Goal: Task Accomplishment & Management: Complete application form

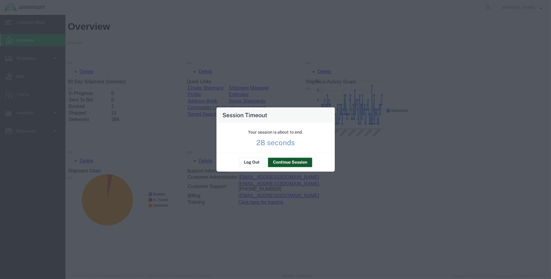
click at [277, 162] on button "Continue Session" at bounding box center [290, 163] width 44 height 10
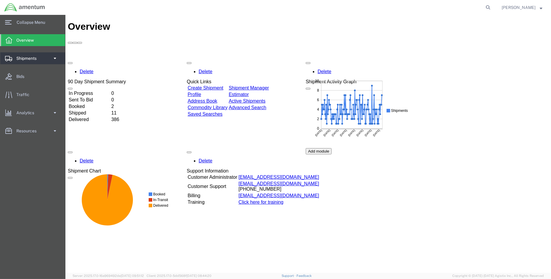
click at [34, 59] on span "Shipments" at bounding box center [28, 58] width 24 height 12
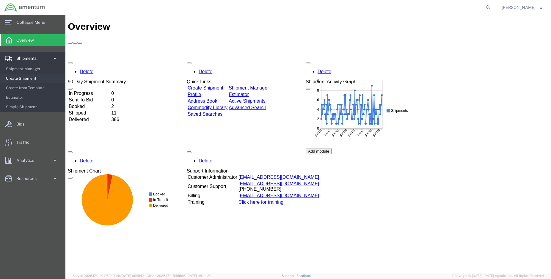
click at [23, 77] on span "Create Shipment" at bounding box center [33, 79] width 55 height 12
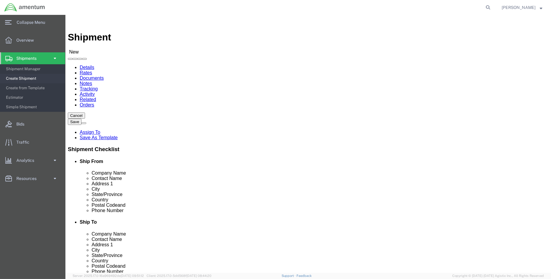
select select "MYPROFILE"
select select "LA"
type input "epr"
select select "49933"
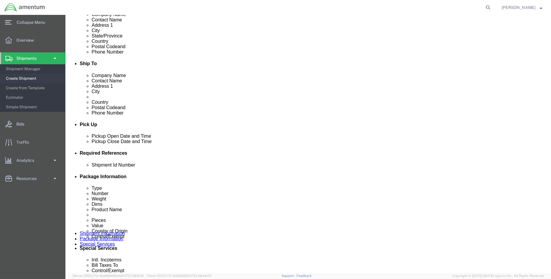
scroll to position [198, 0]
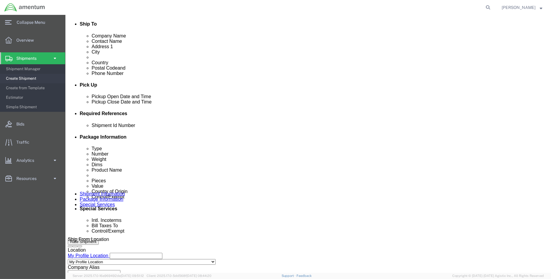
click div "[DATE] 2:00 PM"
type input "3:00 PM"
click button "Apply"
click div "[DATE] 1:00 PM"
type input "2:00 PM"
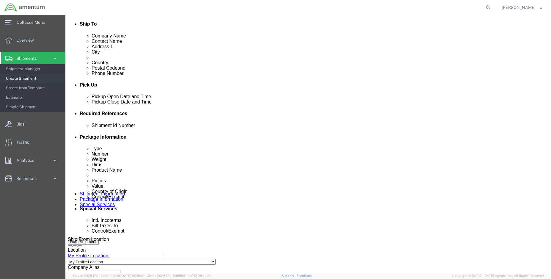
click button "Apply"
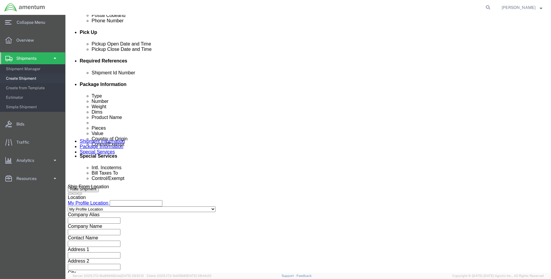
scroll to position [253, 0]
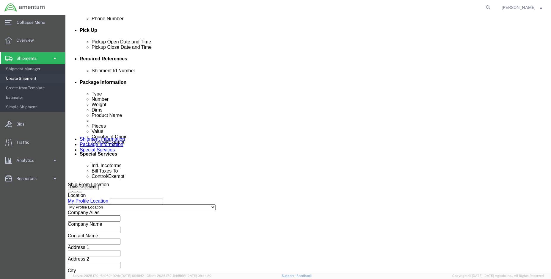
click button "Add reference"
click input "text"
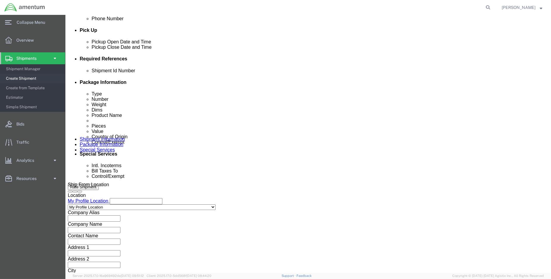
type input "ENO shipment: fuel drain tube"
select select "DEPT"
type input "CBP"
select select "CUSTREF"
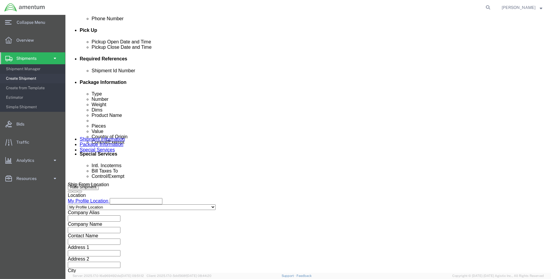
type input "Fuel drain tube"
select select "PROJNUM"
paste input "6118.03.03.2219.000.ENO.0000"
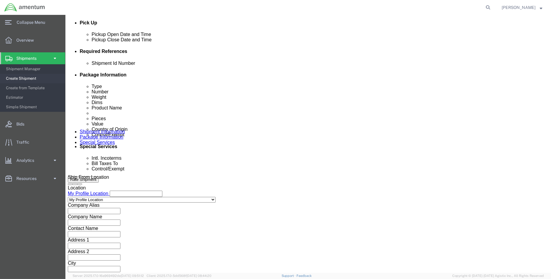
scroll to position [264, 0]
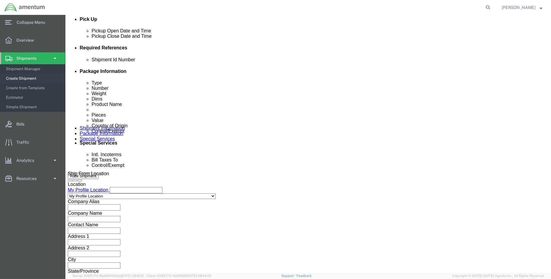
type input "6118.03.03.2219.000.ENO.0000"
click button "Continue"
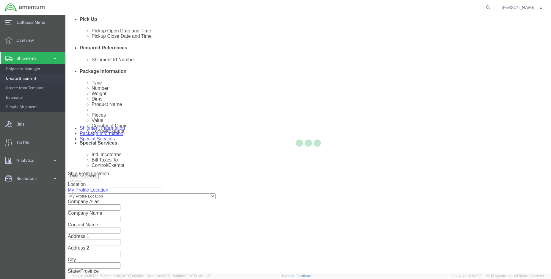
scroll to position [0, 0]
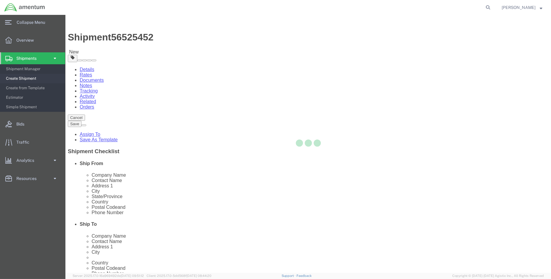
select select "CBOX"
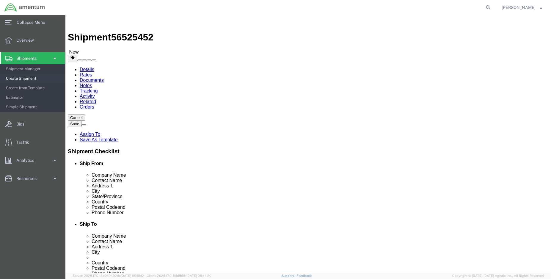
click input "text"
type input "15"
type input "9"
type input "3.00"
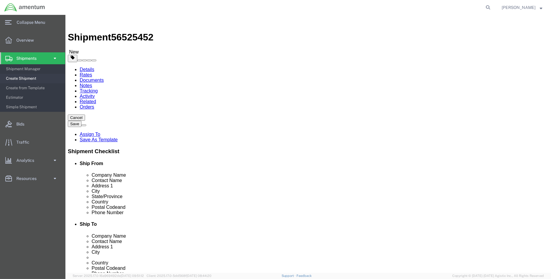
click link "Add Content"
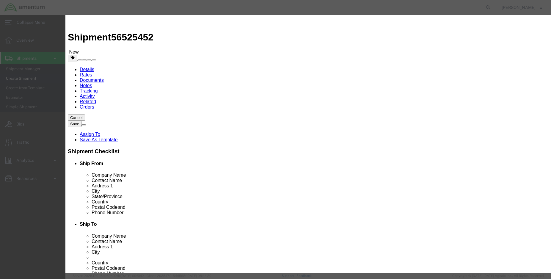
click input "text"
click input "fuel drian tube"
type input "fuel drain tube"
click input "0"
type input "1"
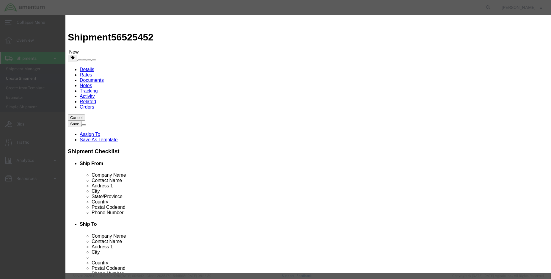
click input "text"
type input "100.00"
click select "Select ATF BIS DEA EPA FDA FTR ITAR OFAC Other (OPA)"
select select "FDA"
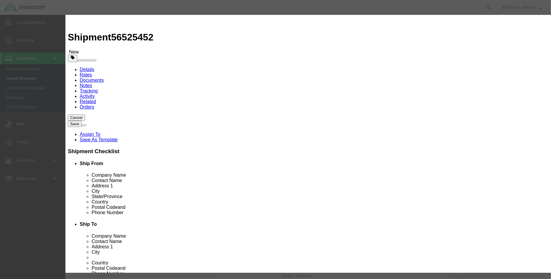
click select "Select ATF BIS DEA EPA FDA FTR ITAR OFAC Other (OPA)"
click button "Save & Close"
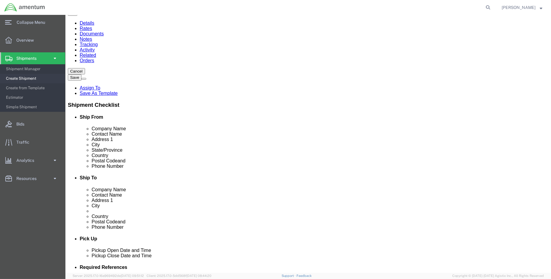
scroll to position [48, 0]
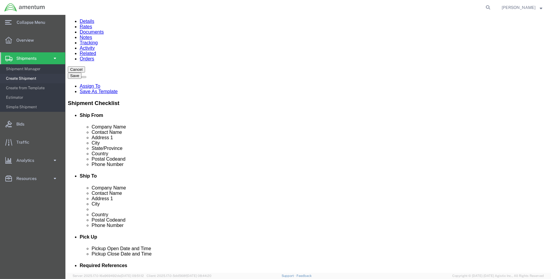
click button "Continue"
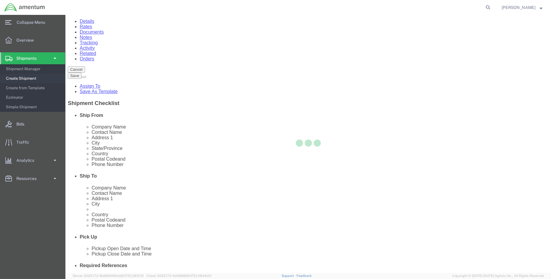
select select
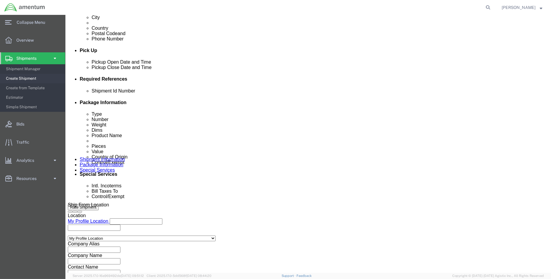
scroll to position [247, 0]
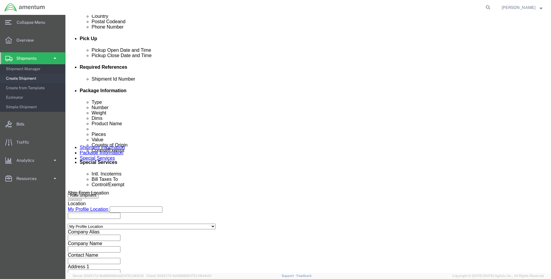
click select "Select Carriage Insurance Paid Carriage Paid To Cost and Freight Cost Insurance…"
select select "DAP"
click select "Select Carriage Insurance Paid Carriage Paid To Cost and Freight Cost Insurance…"
select select "SHIP"
select select "RCPN"
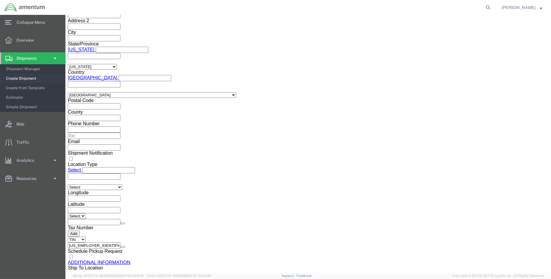
scroll to position [511, 0]
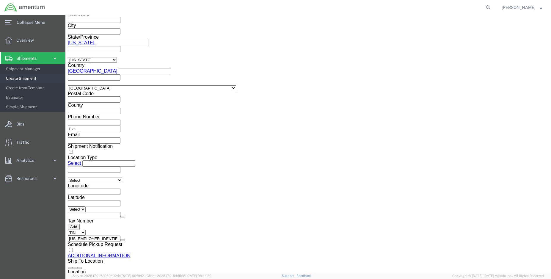
click select "Select ATF BIS DEA EPA FDA FTR ITAR OFAC Other (OPA)"
select select "FDA"
click select "Select ATF BIS DEA EPA FDA FTR ITAR OFAC Other (OPA)"
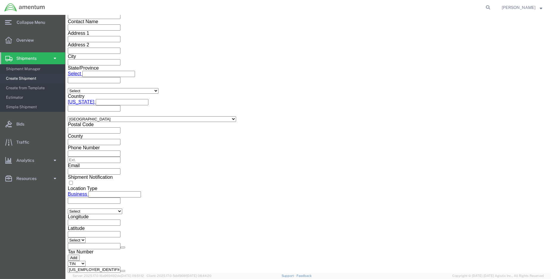
scroll to position [834, 0]
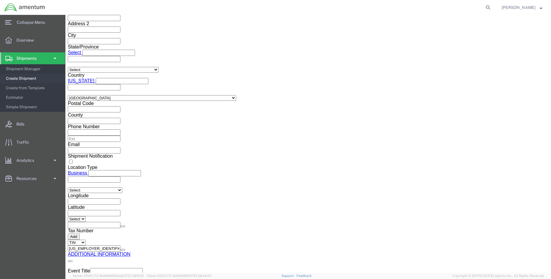
click button "Rate Shipment"
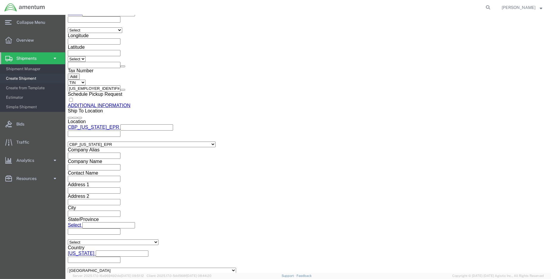
scroll to position [694, 0]
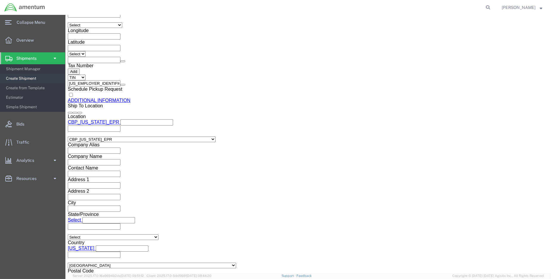
click link "Package Information"
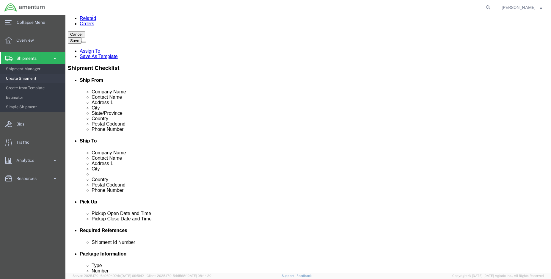
click div "Pieces: 1.00 Each Total value: 100.00 USD"
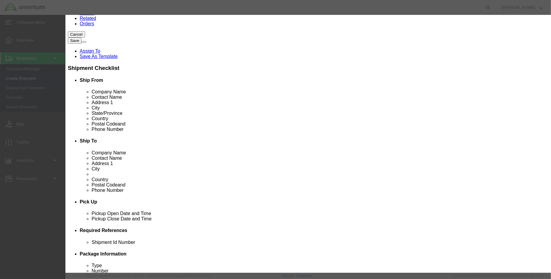
click select "Select [GEOGRAPHIC_DATA] [GEOGRAPHIC_DATA] [GEOGRAPHIC_DATA] [GEOGRAPHIC_DATA] …"
select select "US"
click select "Select [GEOGRAPHIC_DATA] [GEOGRAPHIC_DATA] [GEOGRAPHIC_DATA] [GEOGRAPHIC_DATA] …"
click button "Save & Close"
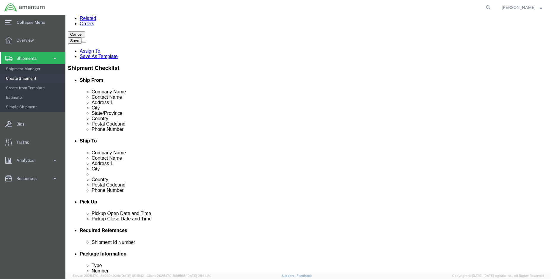
click button "Rate Shipment"
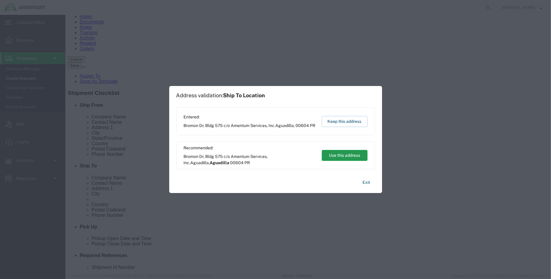
click at [355, 158] on button "Use this address" at bounding box center [345, 155] width 46 height 11
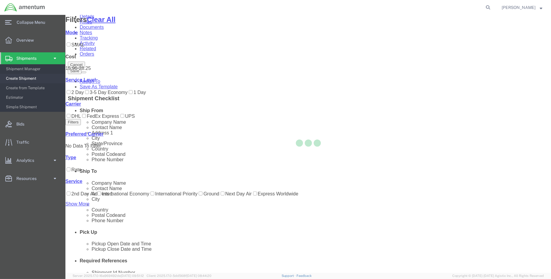
scroll to position [0, 0]
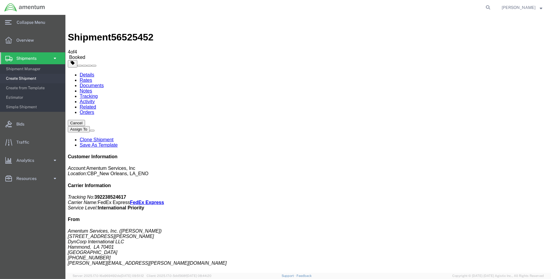
click at [92, 72] on link "Details" at bounding box center [86, 74] width 15 height 5
click link "Schedule pickup request"
